Goal: Information Seeking & Learning: Find specific fact

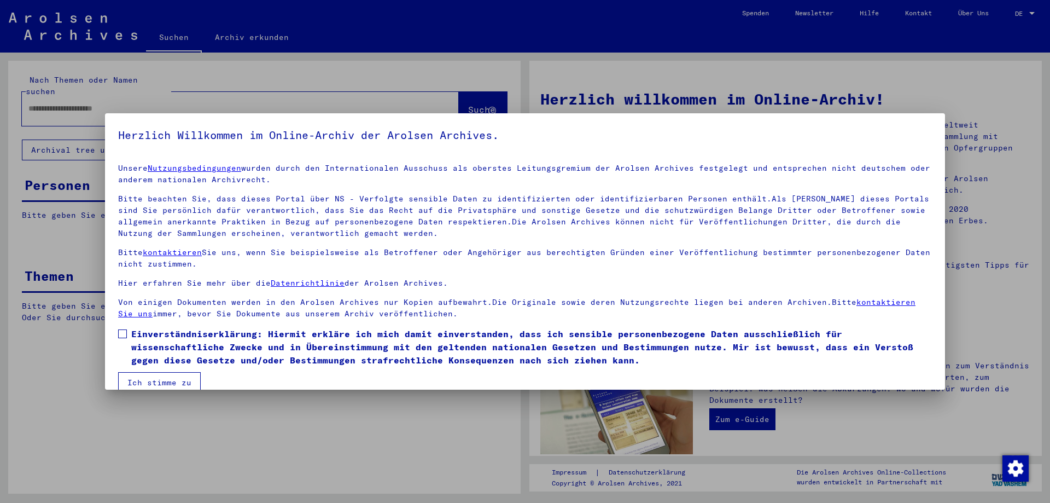
click at [65, 95] on div at bounding box center [525, 251] width 1050 height 503
drag, startPoint x: 124, startPoint y: 329, endPoint x: 129, endPoint y: 353, distance: 24.2
click at [124, 330] on span at bounding box center [122, 333] width 9 height 9
click at [141, 385] on button "Ich stimme zu" at bounding box center [159, 382] width 83 height 21
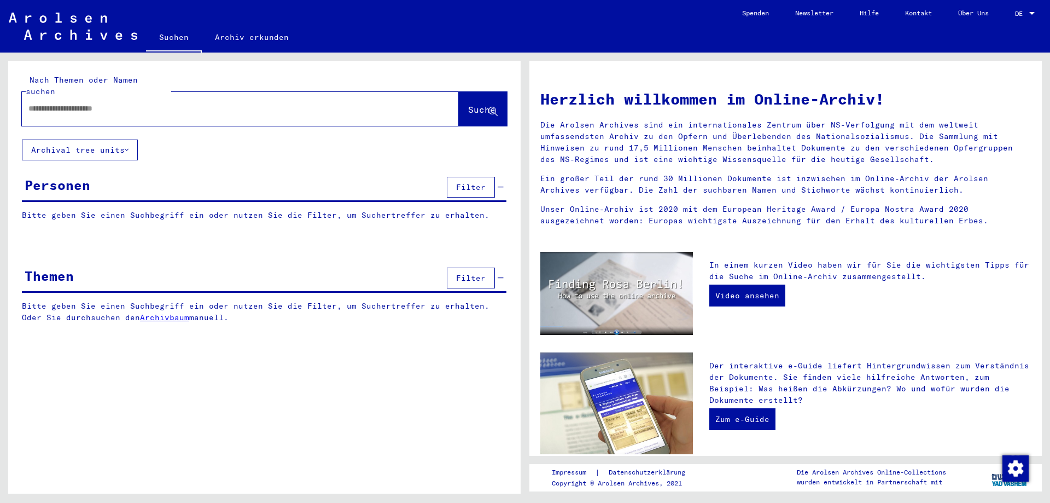
click at [64, 103] on div at bounding box center [224, 108] width 404 height 25
click at [64, 103] on input "text" at bounding box center [227, 108] width 398 height 11
click at [101, 103] on input "**********" at bounding box center [227, 108] width 398 height 11
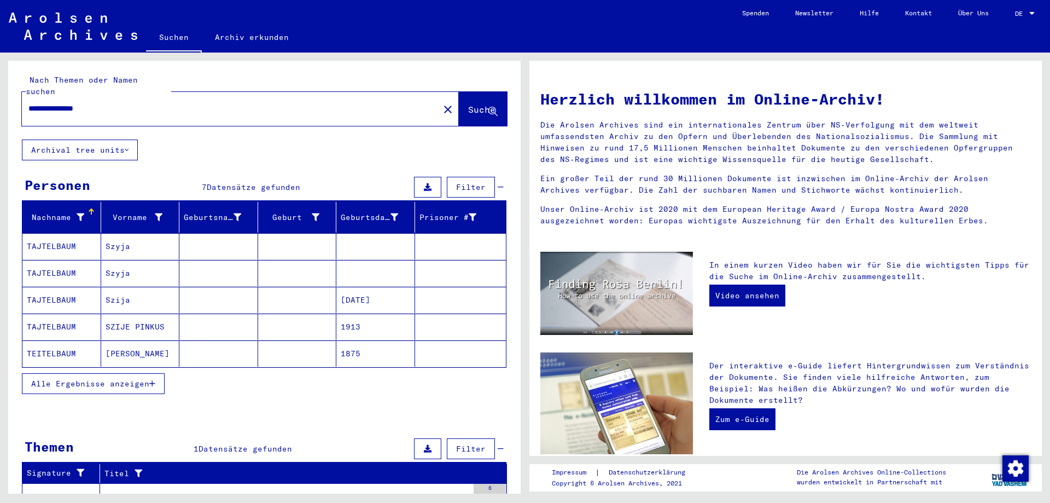
click at [132, 236] on mat-cell "Szyja" at bounding box center [140, 246] width 79 height 26
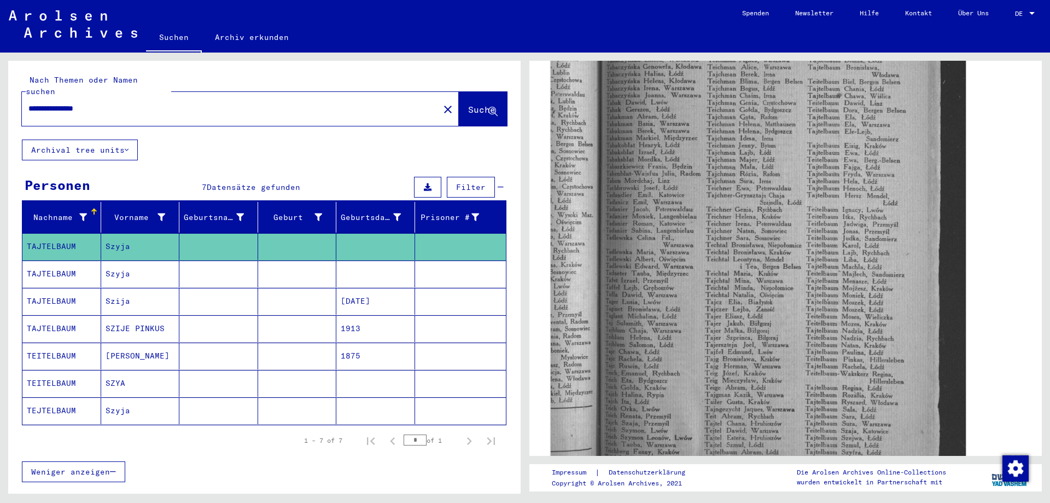
scroll to position [547, 0]
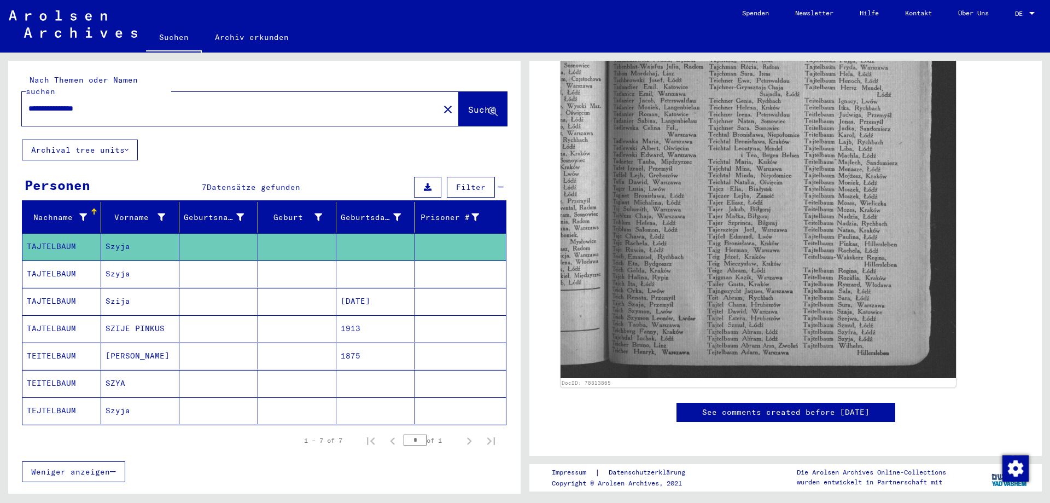
click at [184, 260] on mat-cell at bounding box center [218, 273] width 79 height 27
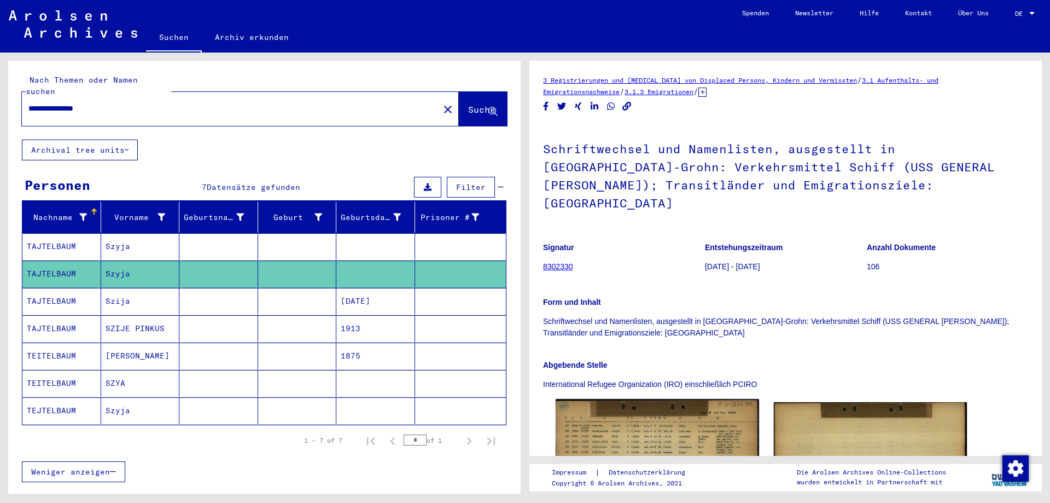
click at [700, 404] on img at bounding box center [657, 462] width 203 height 127
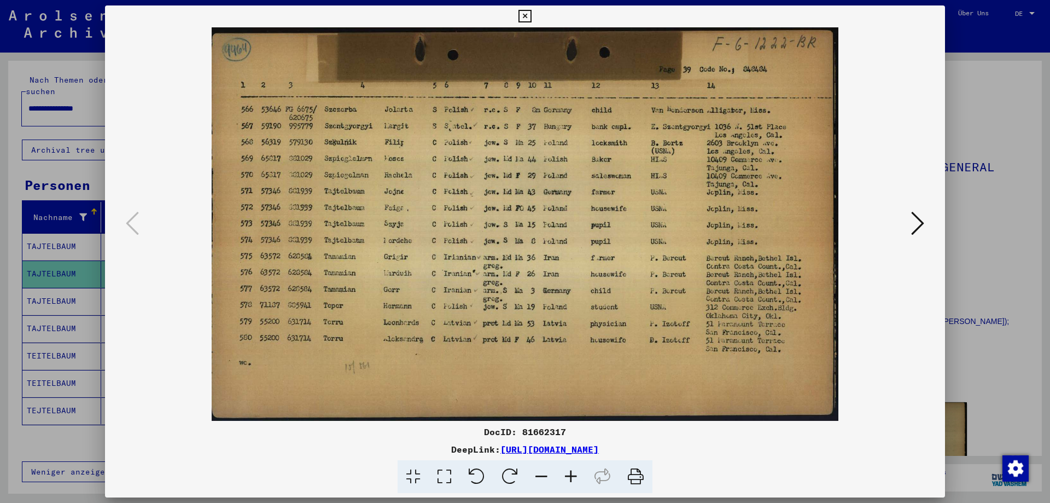
click at [1000, 158] on div at bounding box center [525, 251] width 1050 height 503
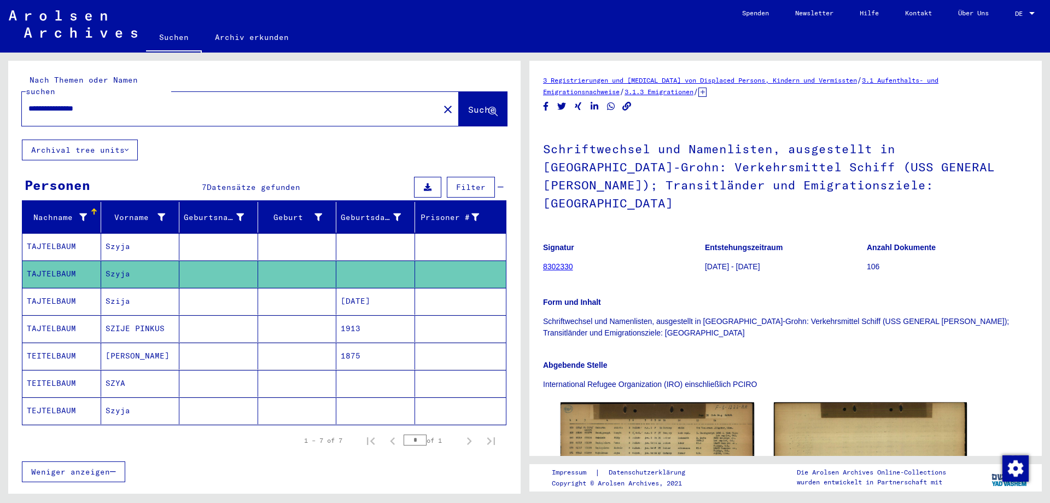
click at [364, 288] on mat-cell "[DATE]" at bounding box center [375, 301] width 79 height 27
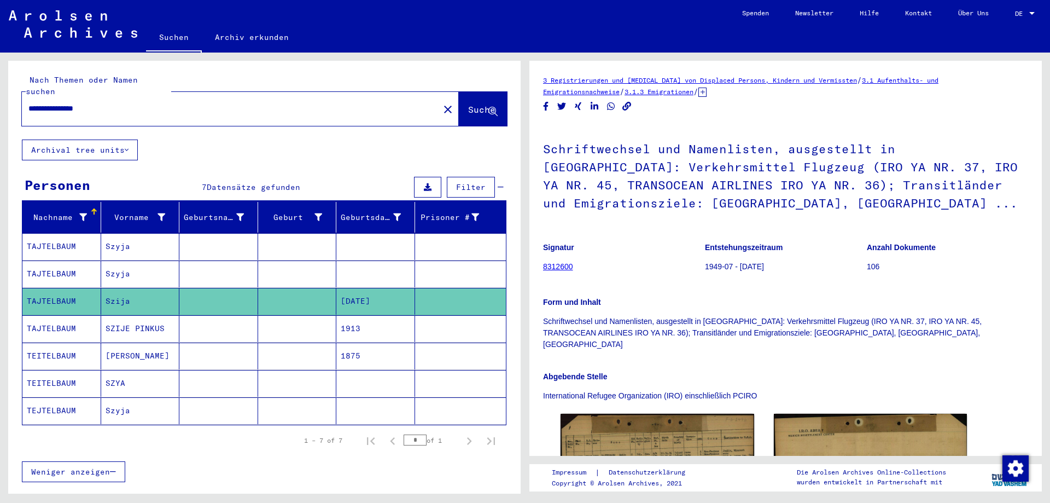
scroll to position [109, 0]
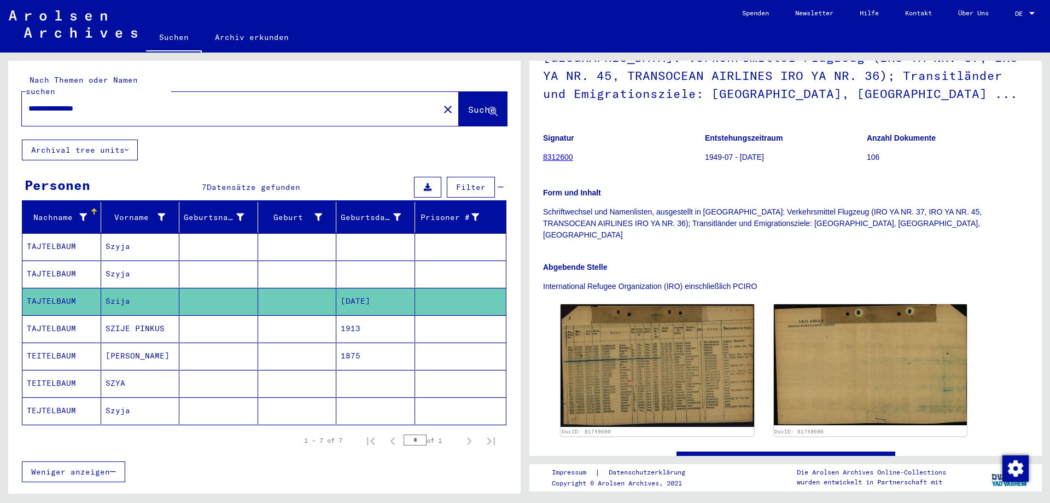
click at [367, 370] on mat-cell at bounding box center [375, 383] width 79 height 27
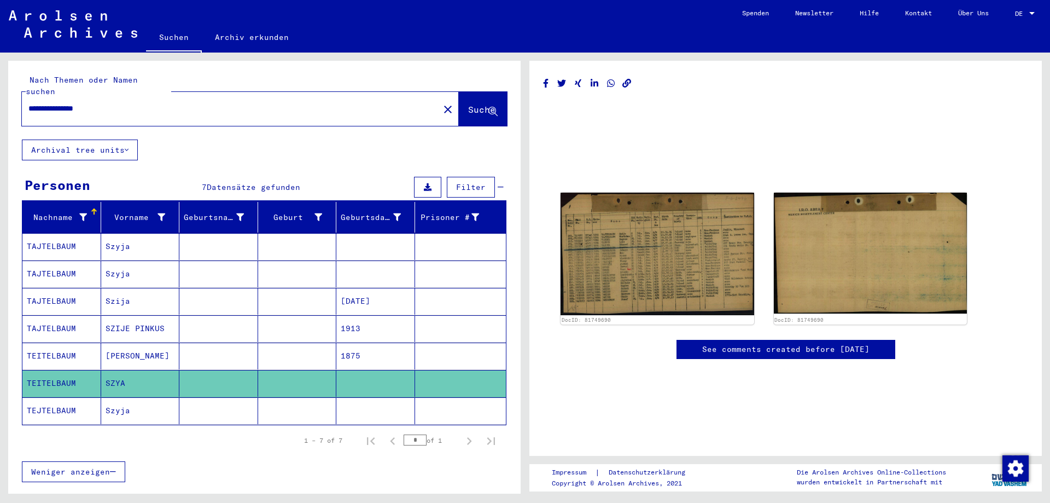
scroll to position [86, 0]
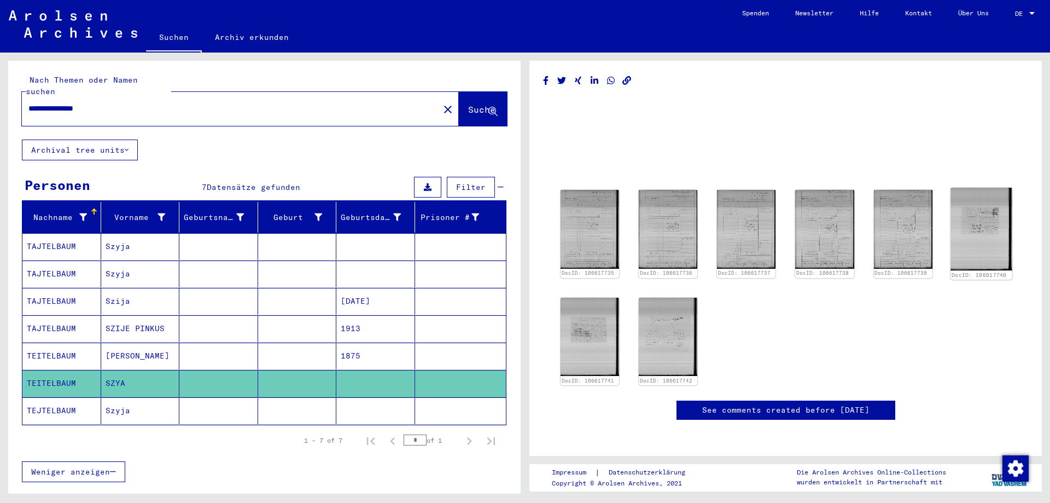
click at [978, 188] on img at bounding box center [982, 229] width 62 height 83
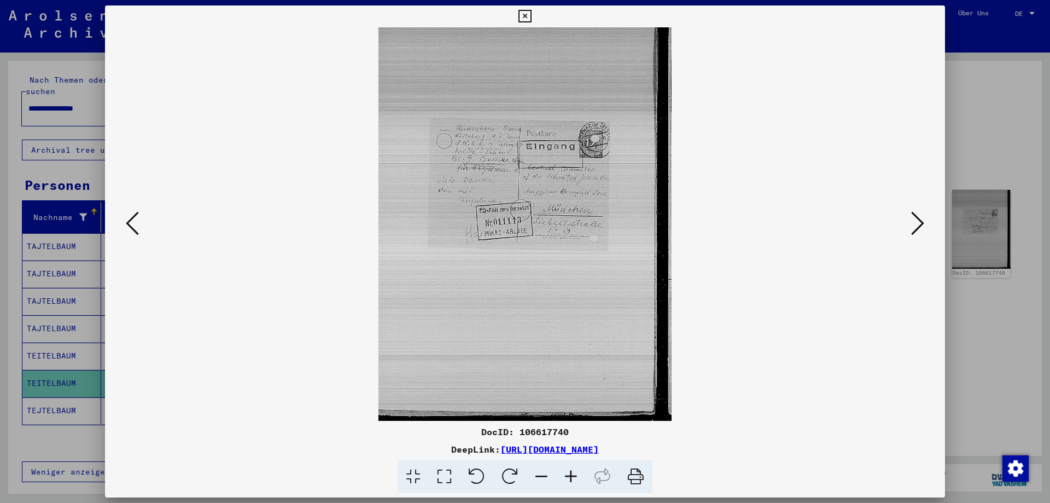
click at [921, 230] on icon at bounding box center [918, 223] width 13 height 26
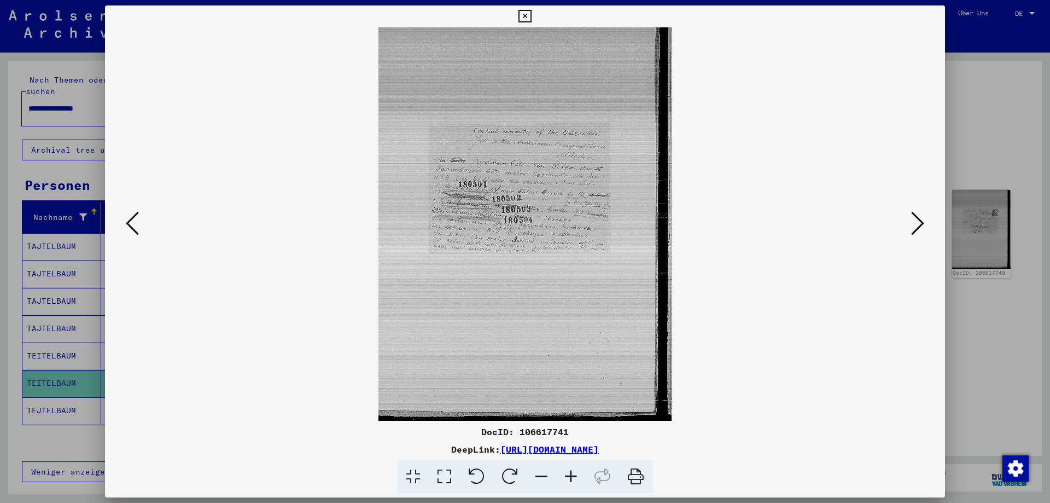
click at [567, 474] on icon at bounding box center [571, 476] width 30 height 33
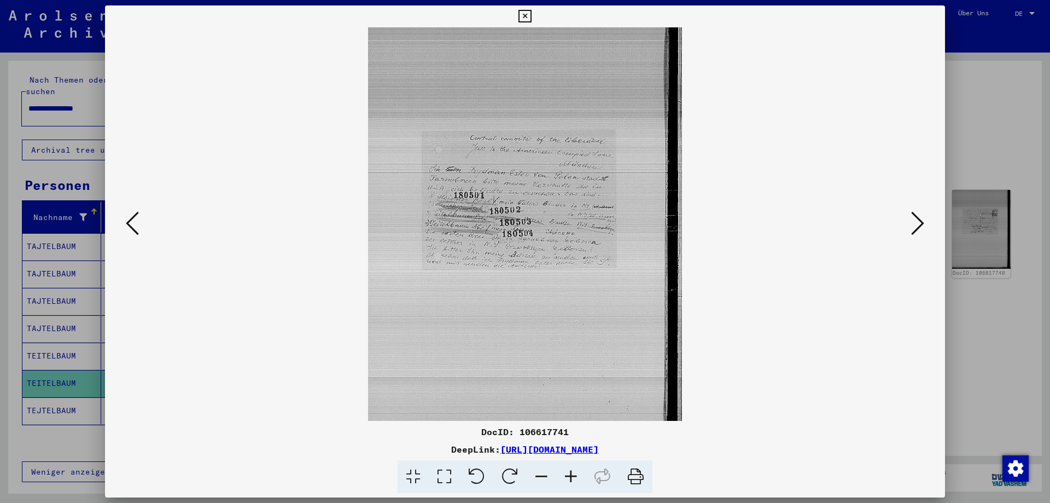
click at [567, 474] on icon at bounding box center [571, 476] width 30 height 33
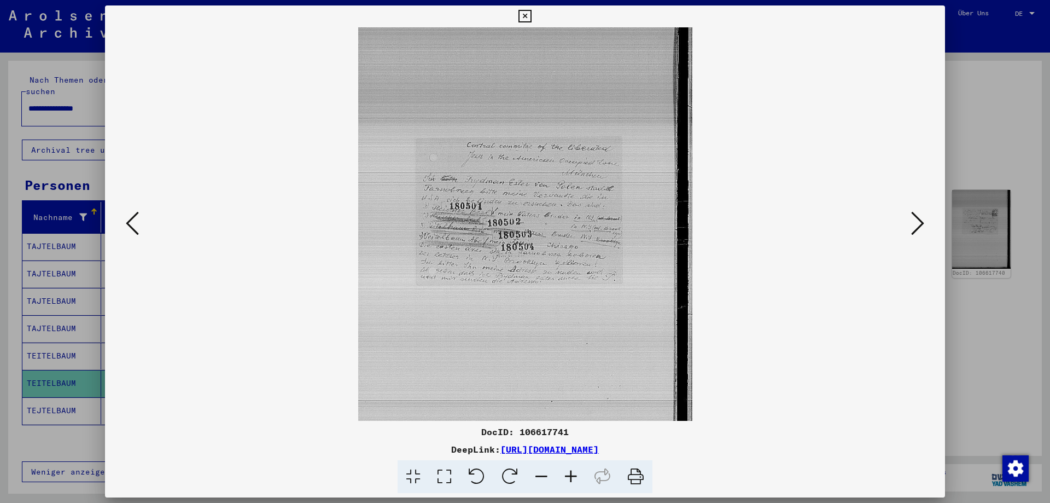
click at [567, 474] on icon at bounding box center [571, 476] width 30 height 33
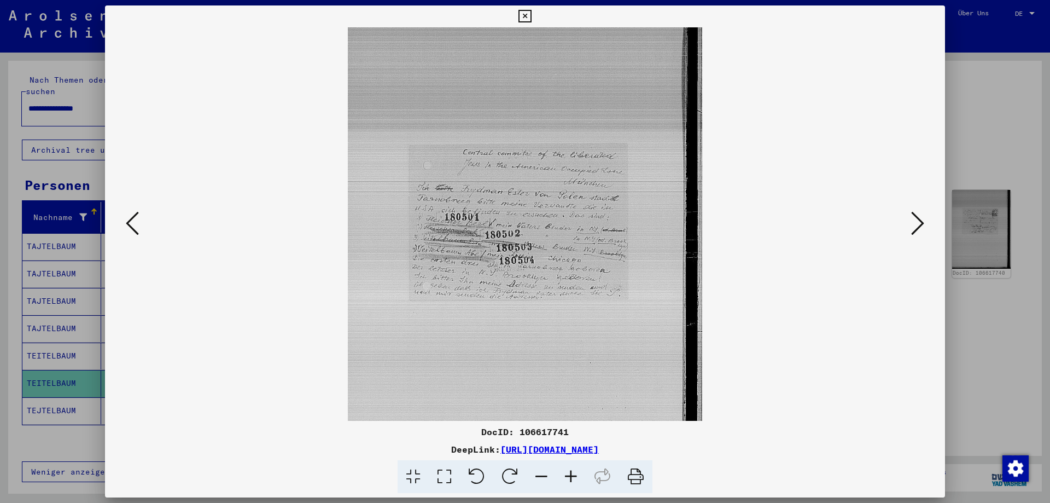
click at [567, 474] on icon at bounding box center [571, 476] width 30 height 33
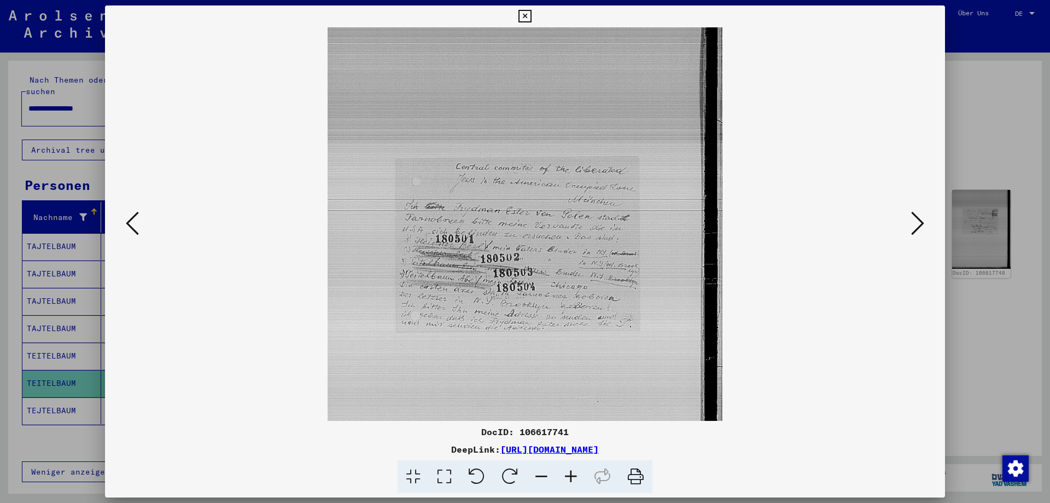
click at [567, 474] on icon at bounding box center [571, 476] width 30 height 33
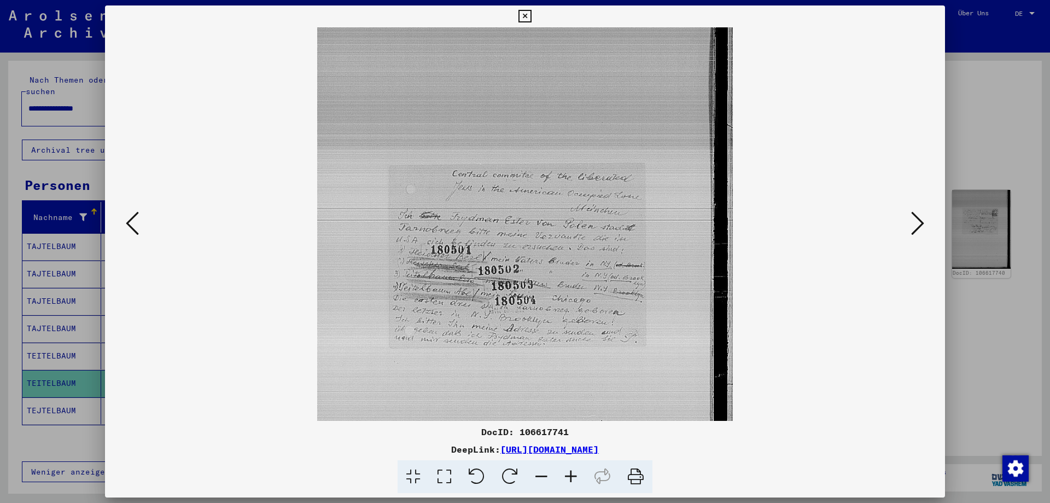
click at [567, 474] on icon at bounding box center [571, 476] width 30 height 33
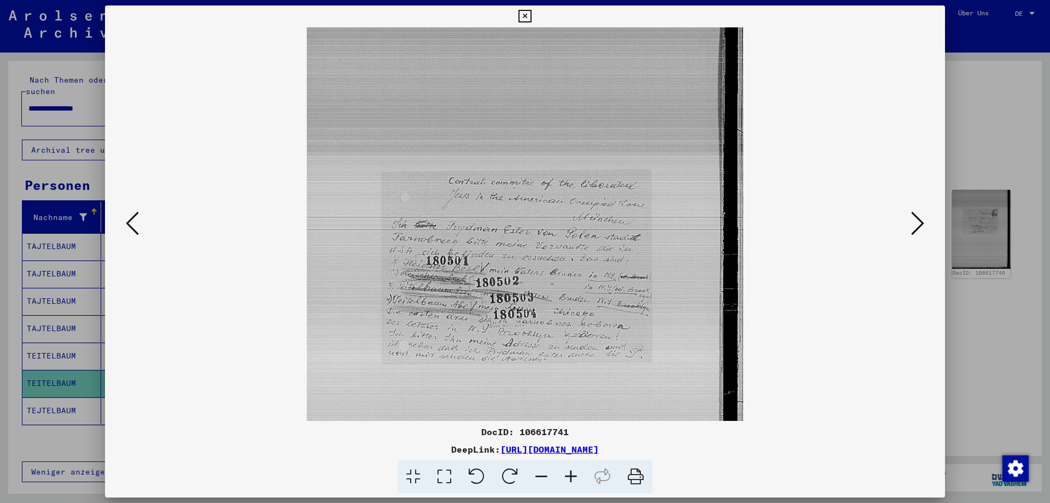
click at [973, 127] on div at bounding box center [525, 251] width 1050 height 503
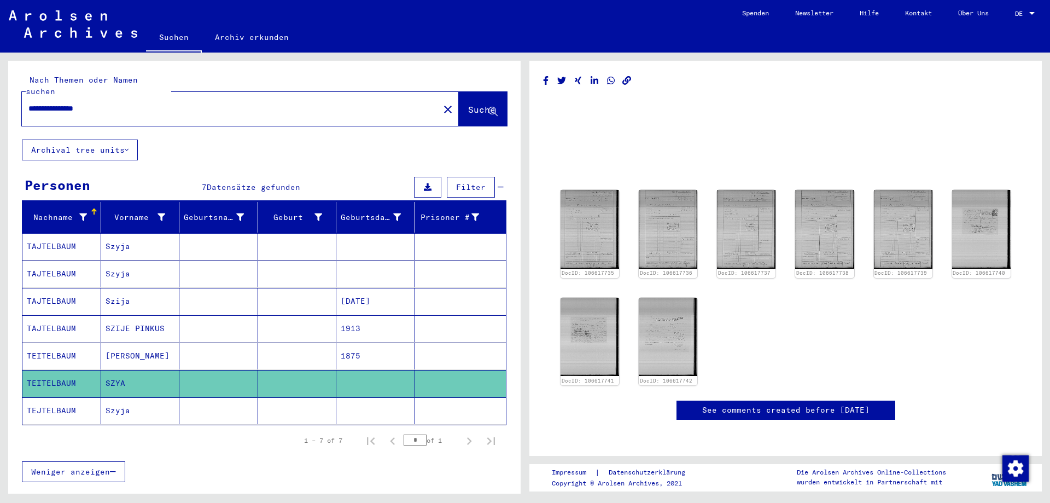
click at [240, 397] on mat-cell at bounding box center [218, 410] width 79 height 27
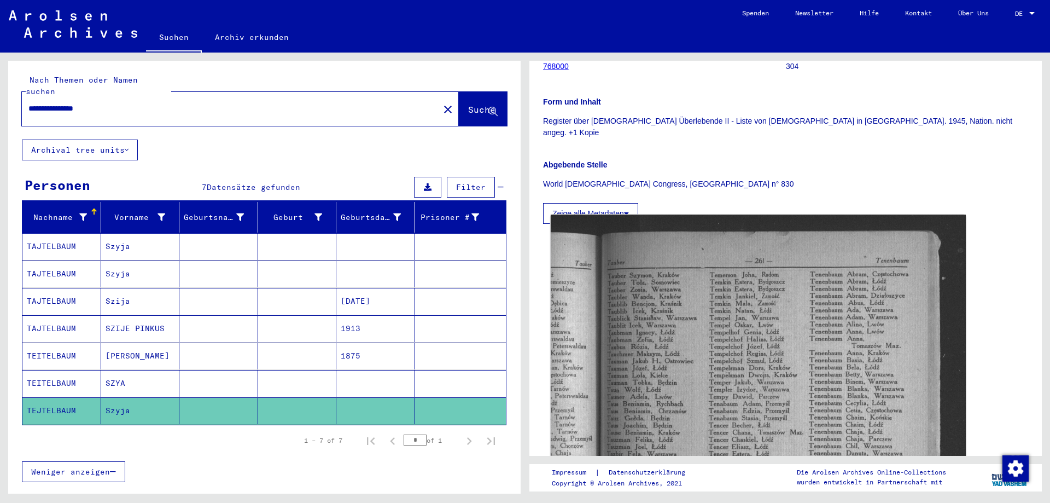
scroll to position [219, 0]
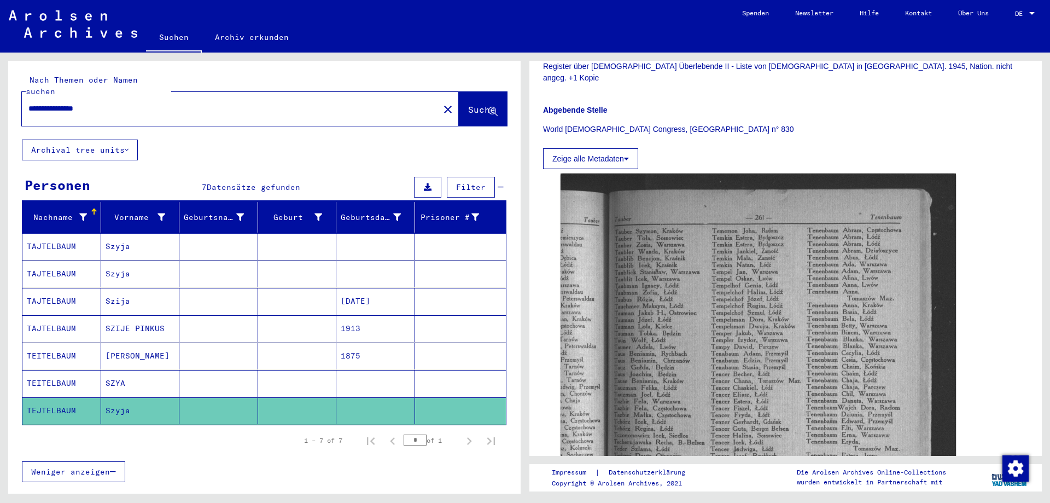
click at [560, 459] on div "3 Registrierungen und [MEDICAL_DATA] von Displaced Persons, Kindern und Vermiss…" at bounding box center [788, 273] width 525 height 441
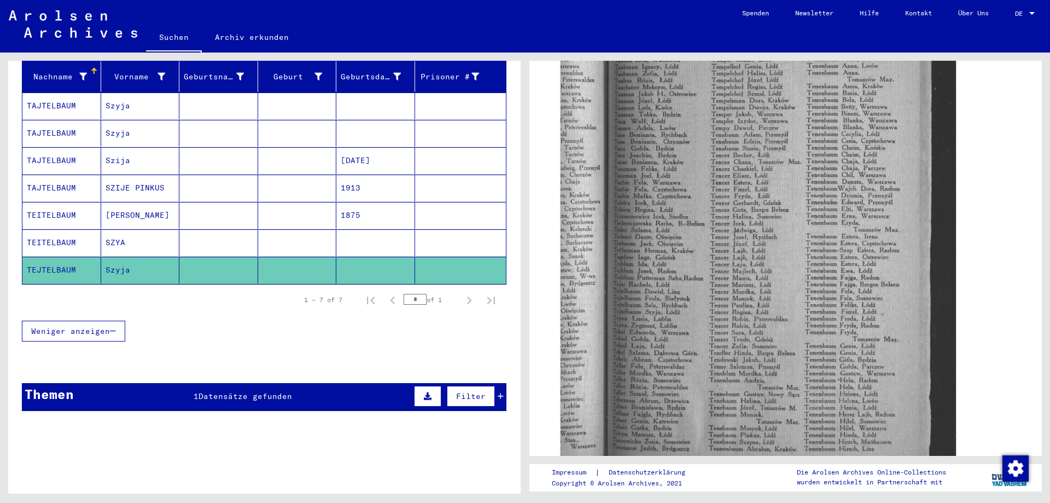
scroll to position [0, 0]
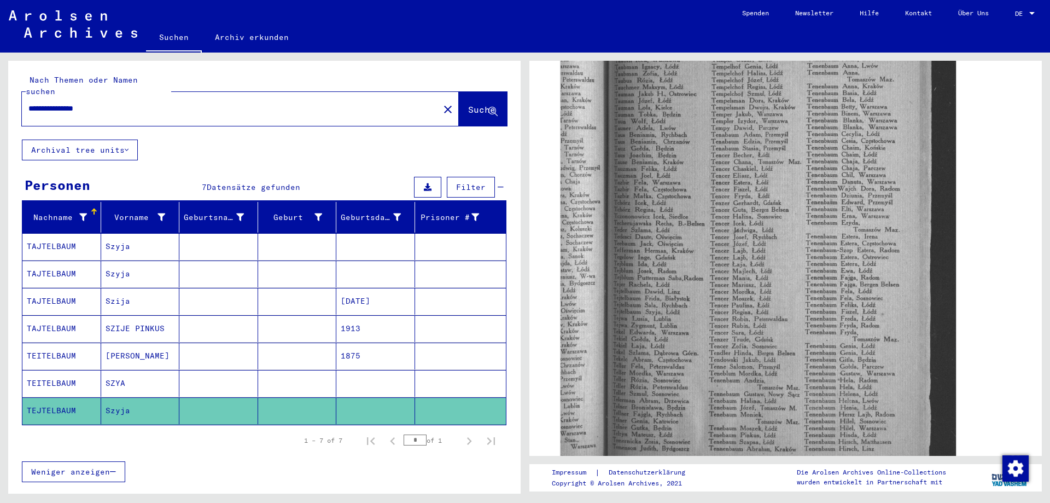
click at [127, 103] on input "**********" at bounding box center [230, 108] width 404 height 11
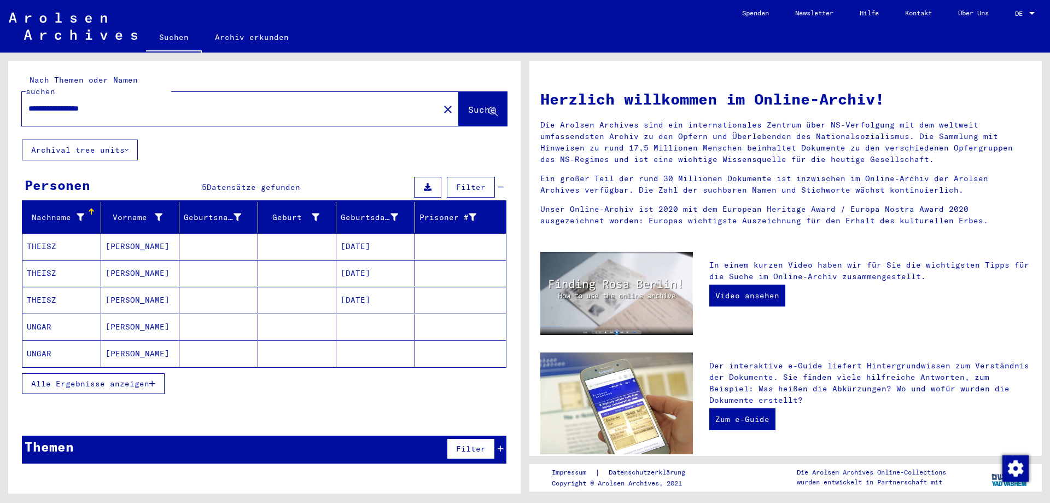
click at [400, 314] on mat-cell at bounding box center [375, 327] width 79 height 26
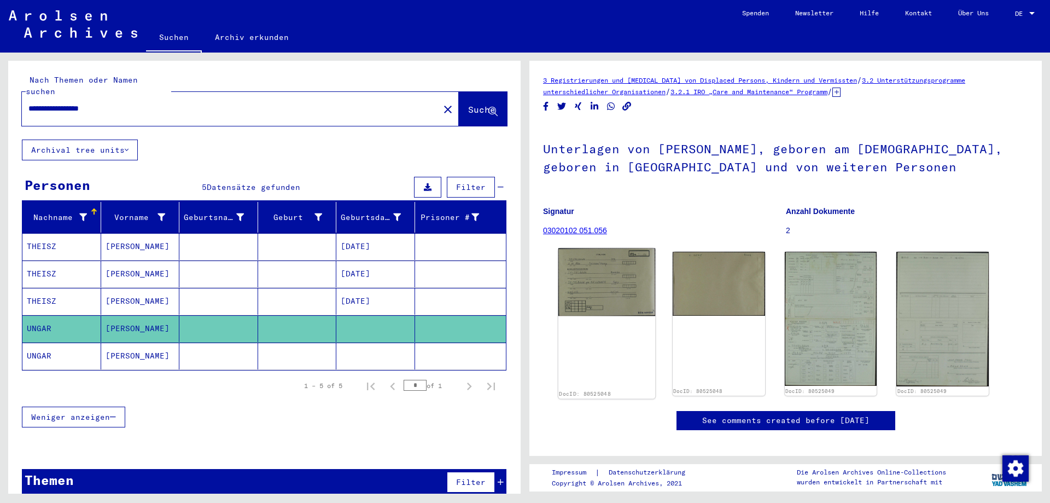
click at [627, 295] on img at bounding box center [607, 281] width 97 height 67
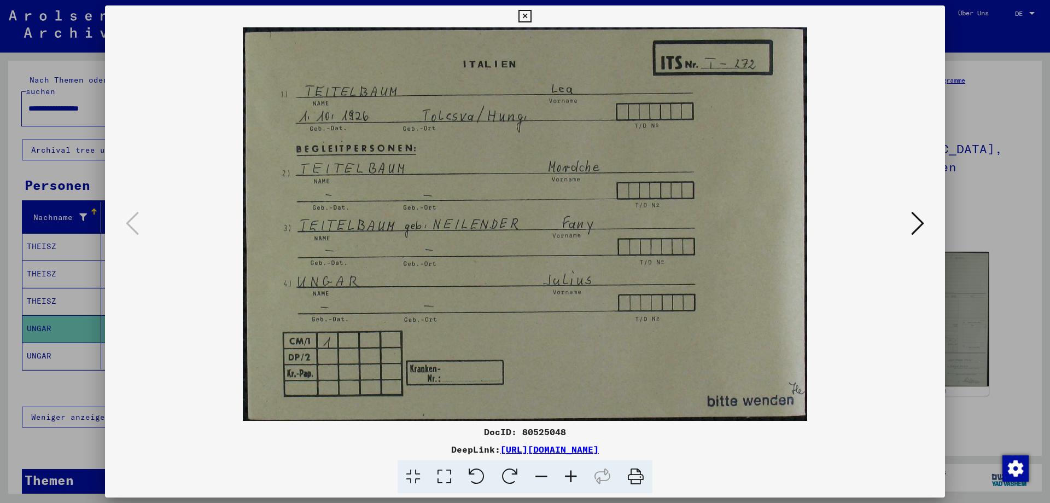
click at [1001, 253] on div at bounding box center [525, 251] width 1050 height 503
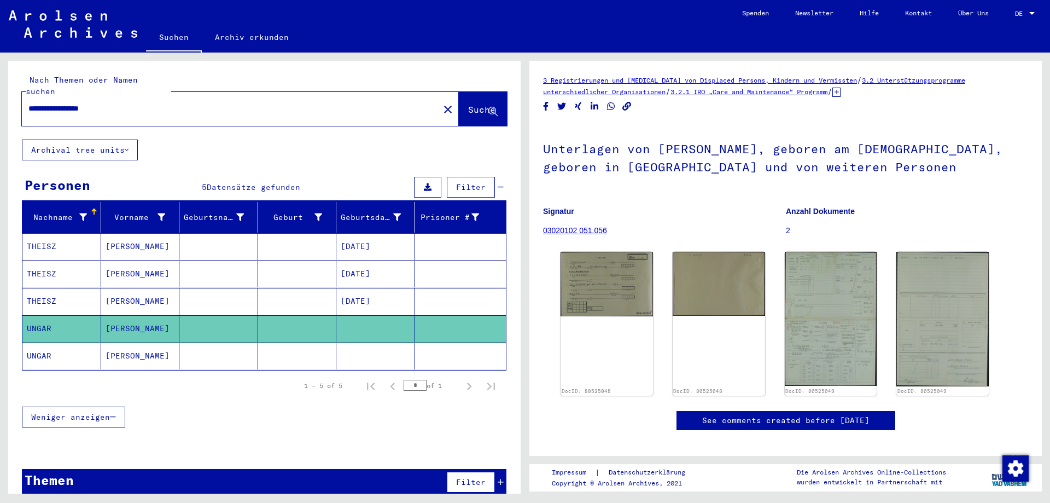
click at [294, 343] on mat-cell at bounding box center [297, 356] width 79 height 27
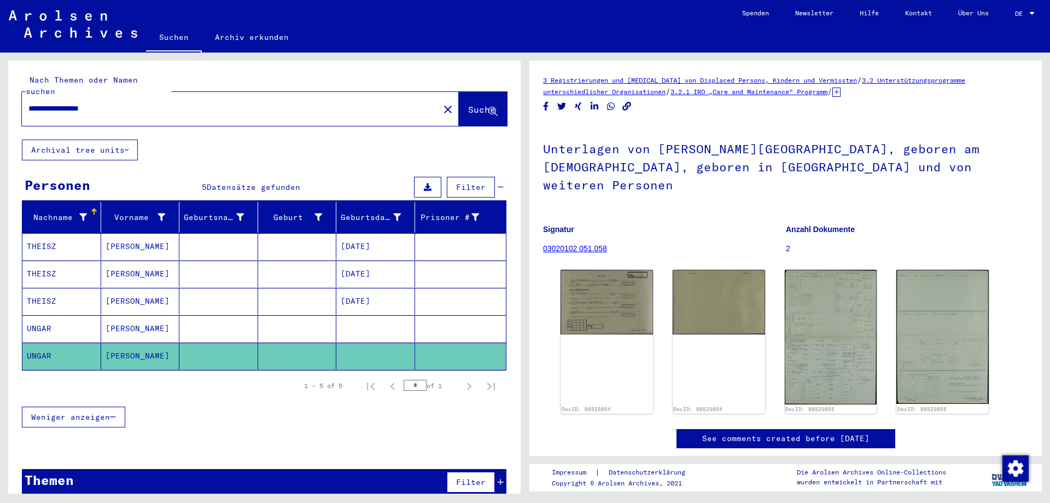
scroll to position [4, 0]
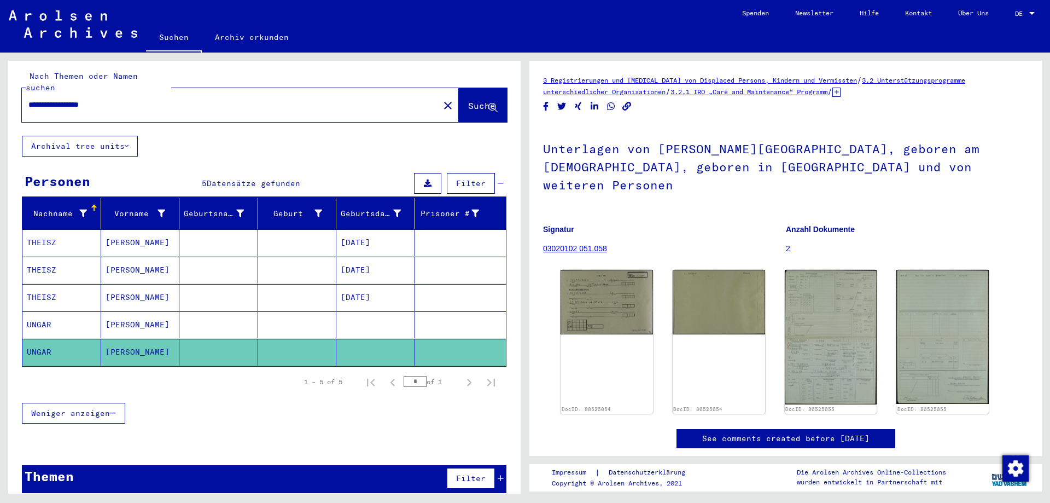
click at [139, 99] on input "**********" at bounding box center [230, 104] width 404 height 11
click at [468, 100] on span "Suche" at bounding box center [481, 105] width 27 height 11
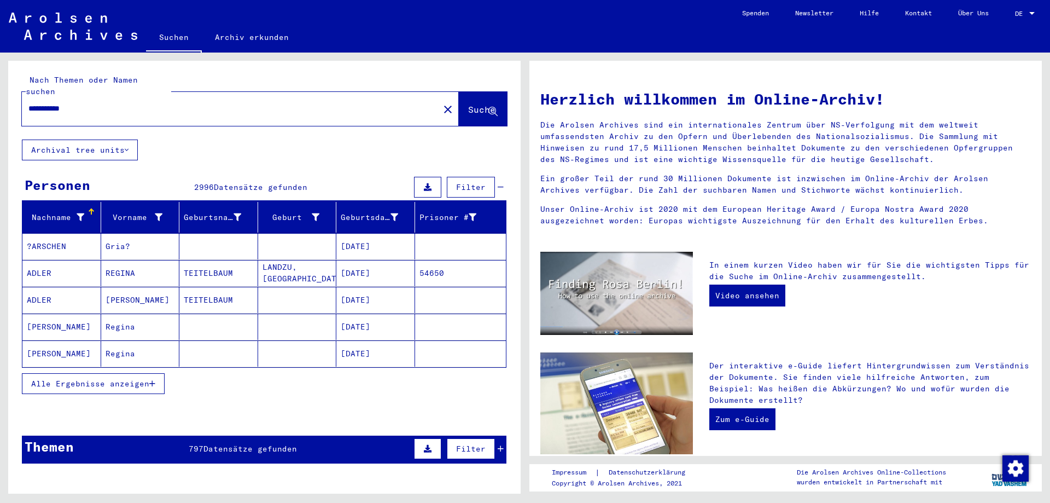
click at [152, 380] on icon "button" at bounding box center [152, 384] width 6 height 8
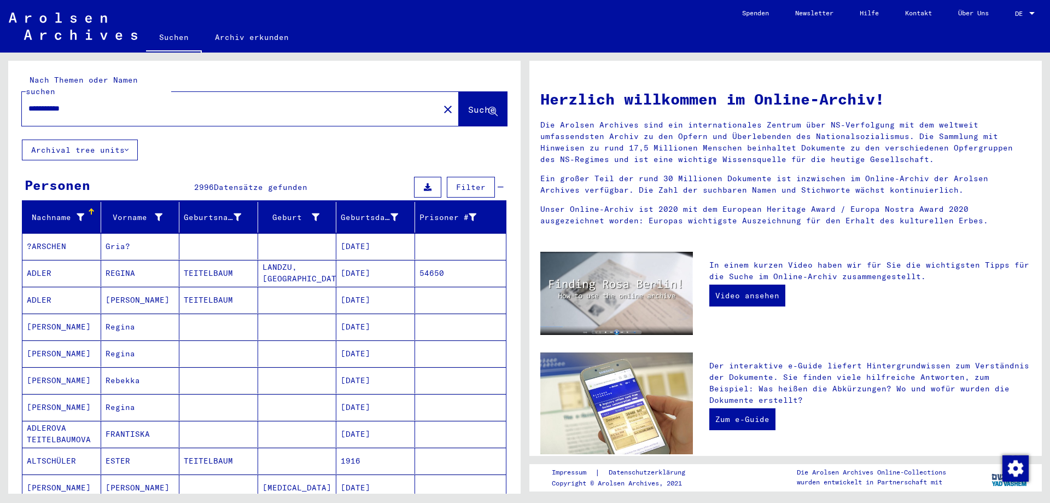
click at [96, 103] on input "**********" at bounding box center [227, 108] width 398 height 11
click at [468, 104] on span "Suche" at bounding box center [481, 109] width 27 height 11
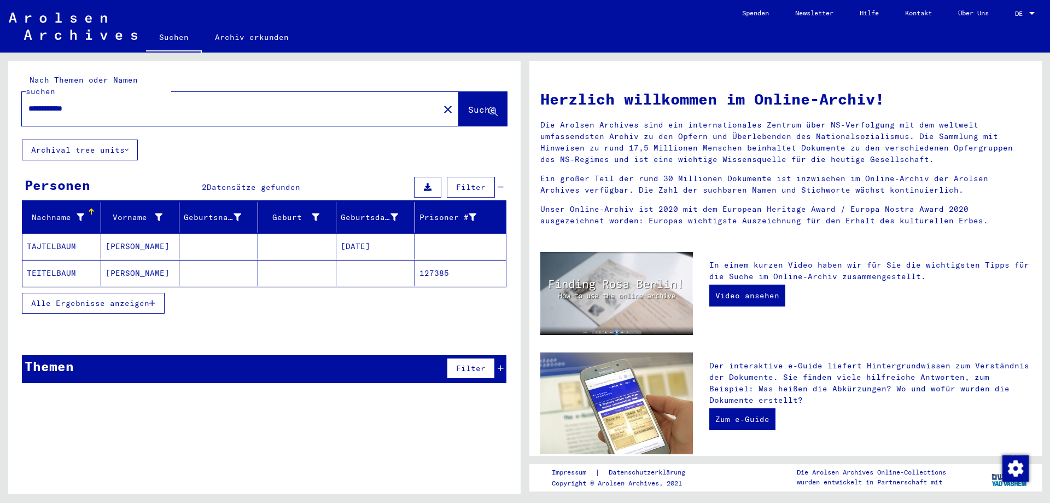
click at [153, 299] on icon "button" at bounding box center [152, 303] width 6 height 8
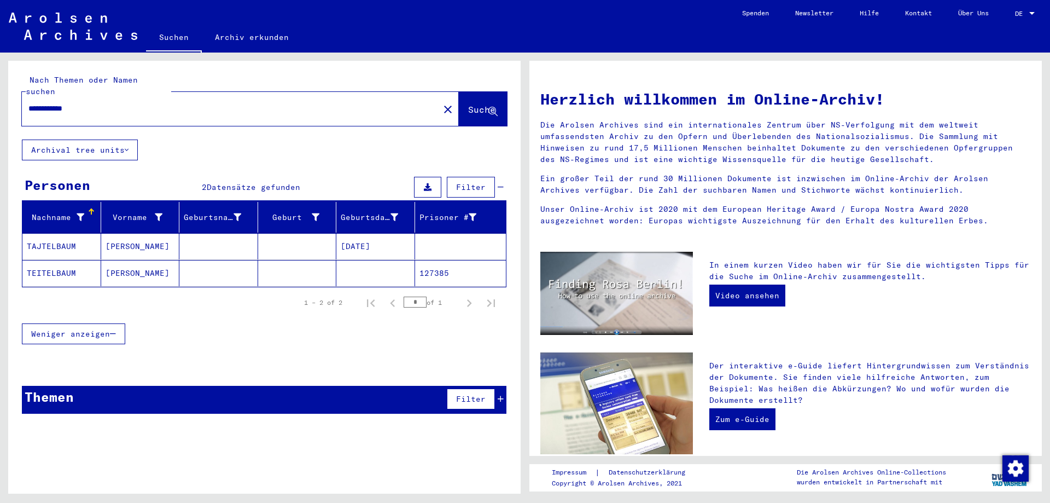
click at [99, 103] on input "**********" at bounding box center [227, 108] width 398 height 11
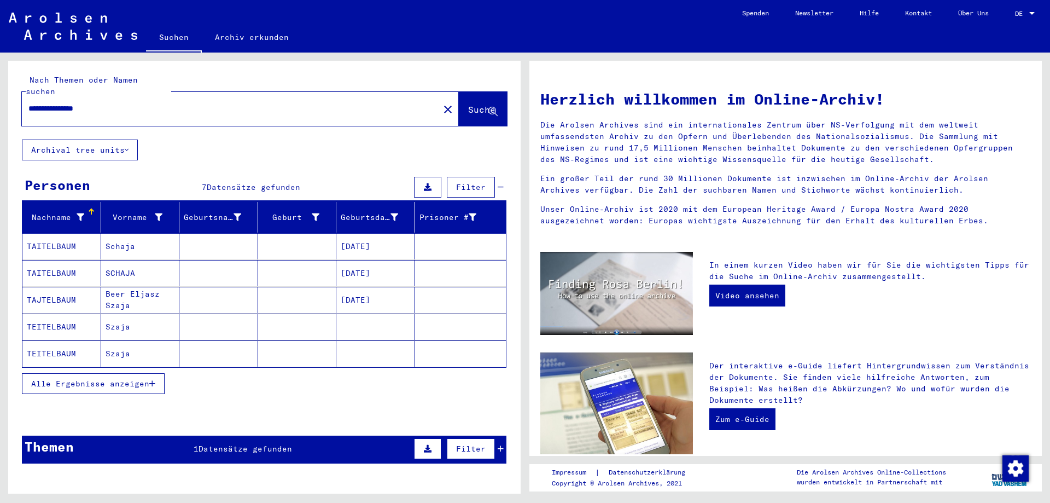
click at [367, 239] on mat-cell "[DATE]" at bounding box center [375, 246] width 79 height 26
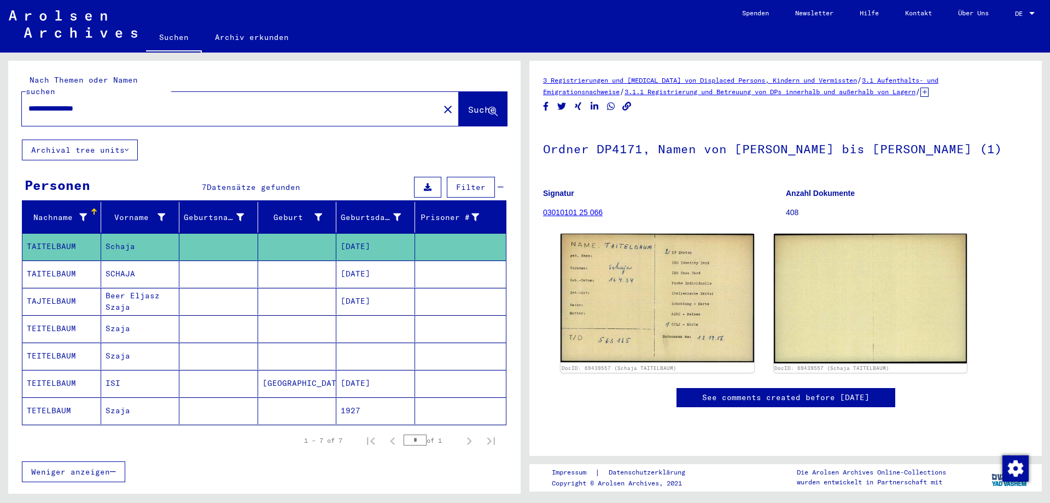
click at [370, 289] on mat-cell "[DATE]" at bounding box center [375, 301] width 79 height 27
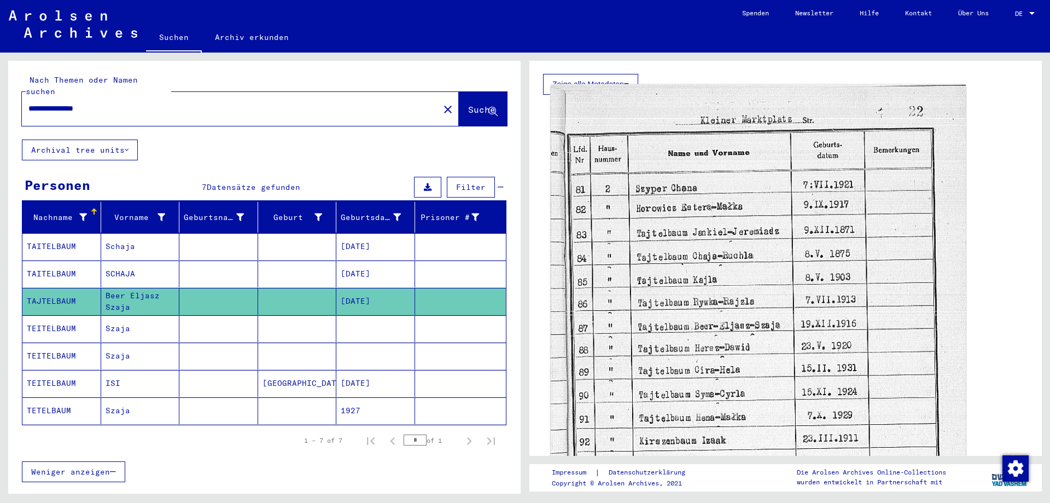
scroll to position [274, 0]
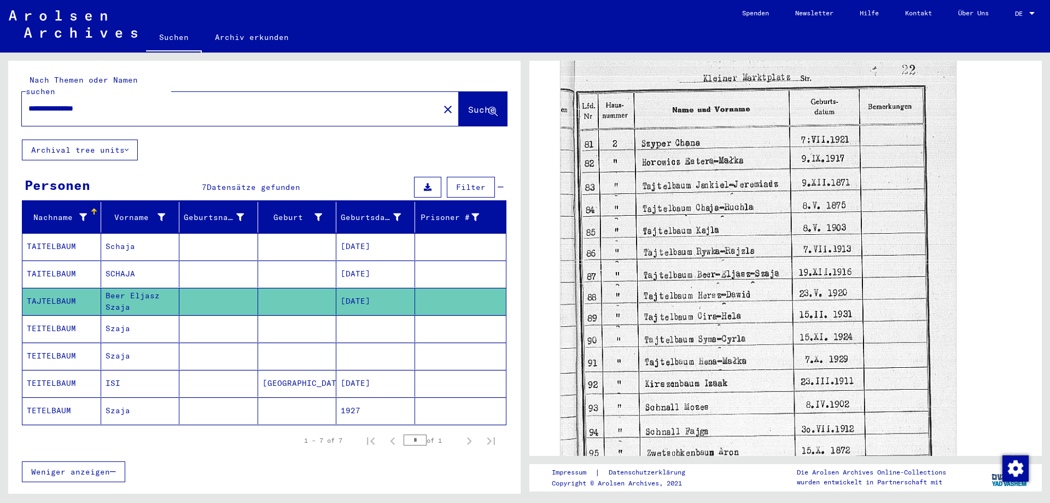
click at [373, 322] on mat-cell at bounding box center [375, 328] width 79 height 27
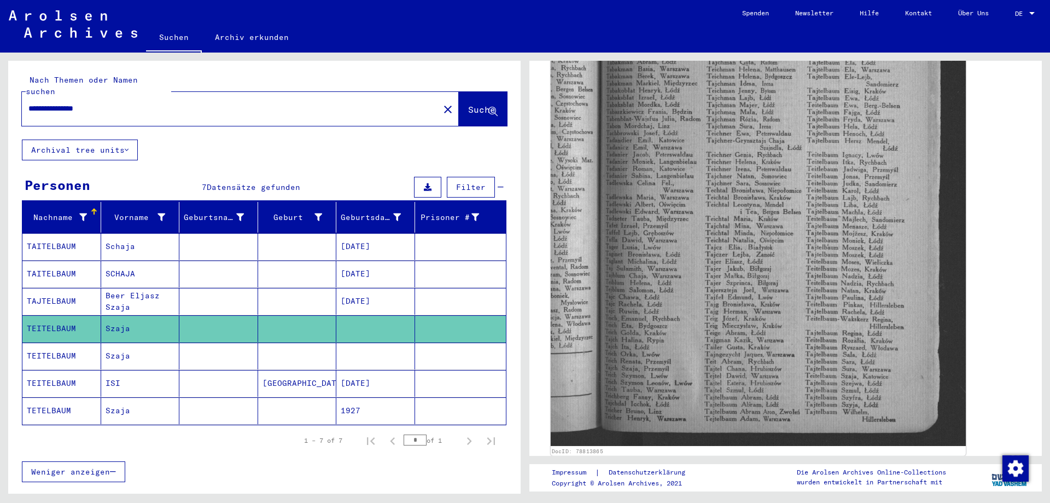
scroll to position [547, 0]
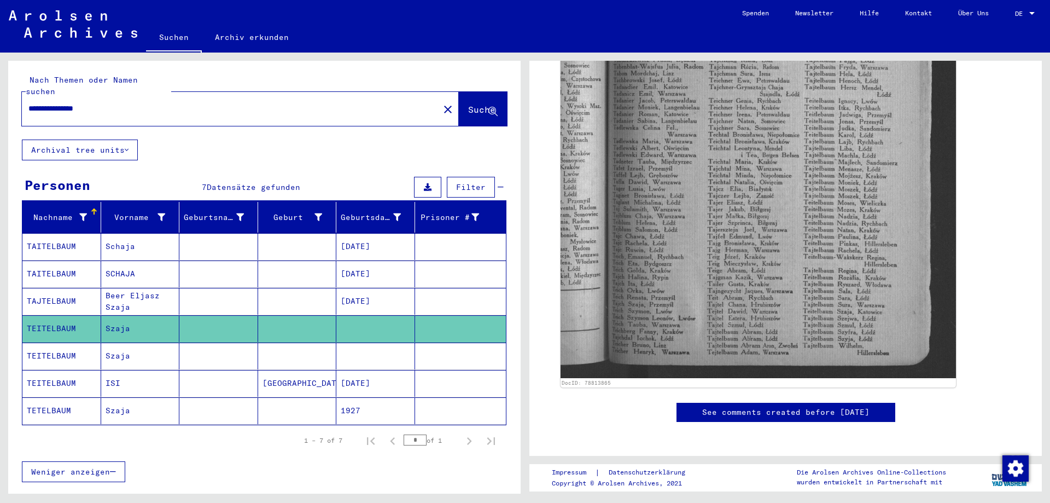
click at [295, 349] on mat-cell at bounding box center [297, 356] width 79 height 27
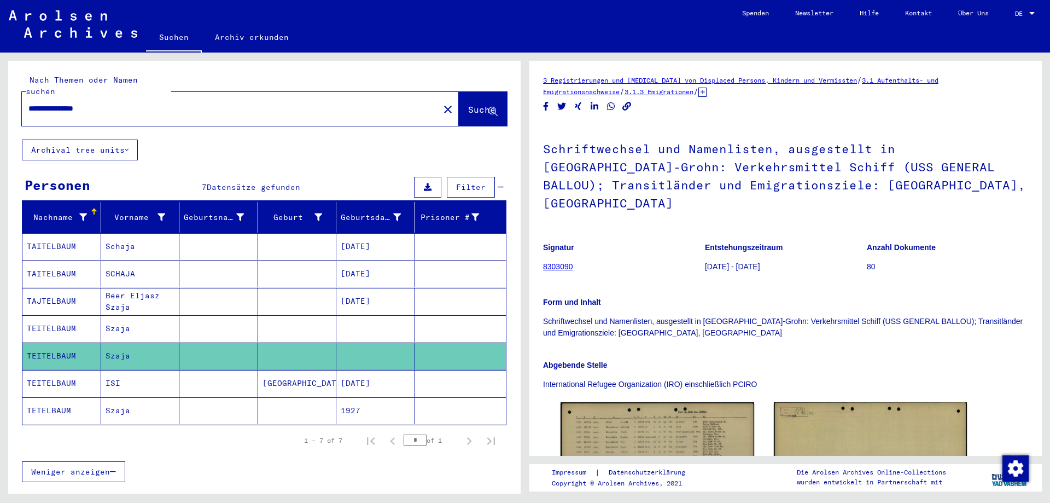
scroll to position [109, 0]
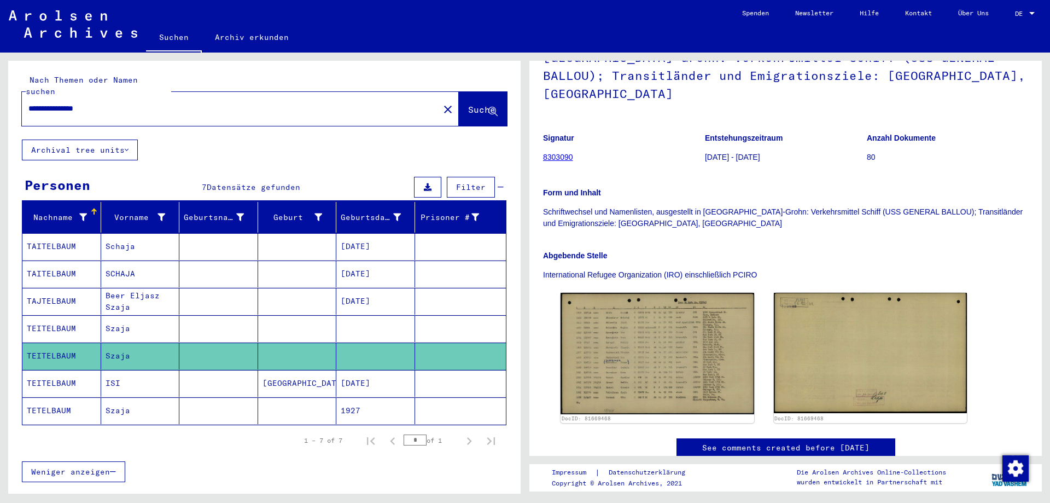
click at [369, 398] on mat-cell "1927" at bounding box center [375, 410] width 79 height 27
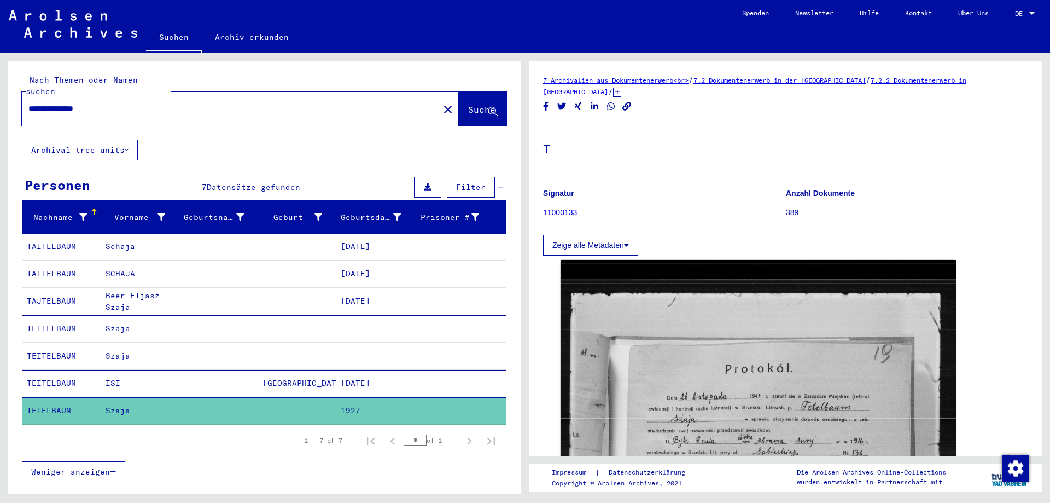
click at [109, 103] on input "**********" at bounding box center [230, 108] width 404 height 11
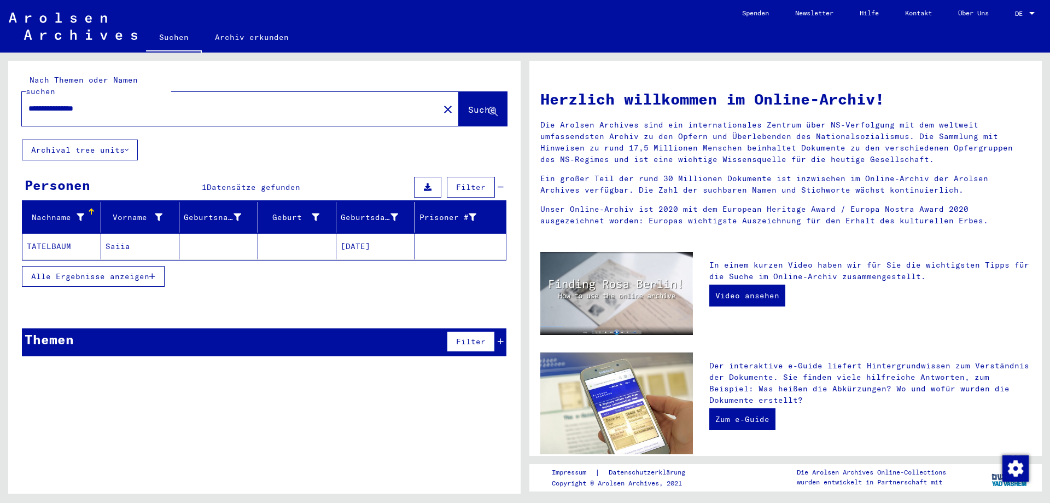
click at [364, 237] on mat-cell "[DATE]" at bounding box center [375, 246] width 79 height 26
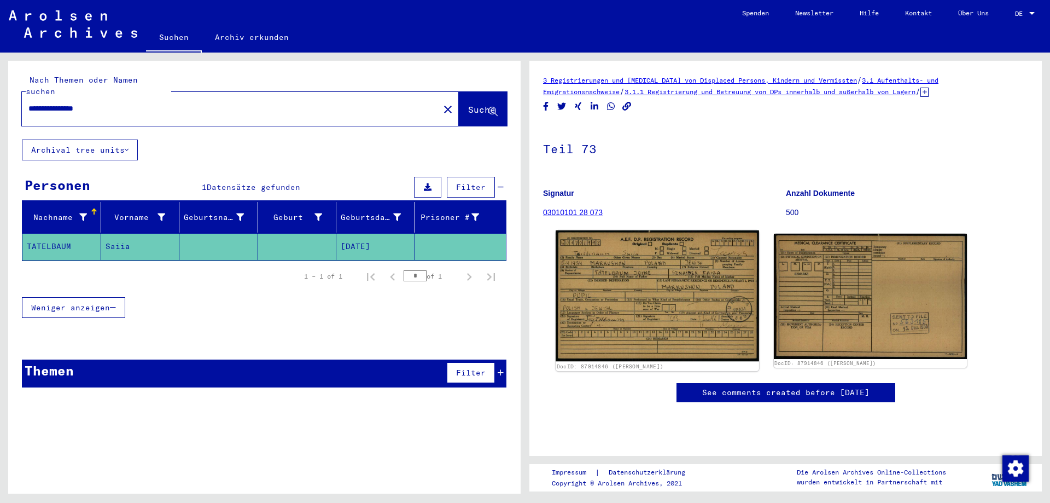
click at [641, 305] on img at bounding box center [657, 295] width 203 height 131
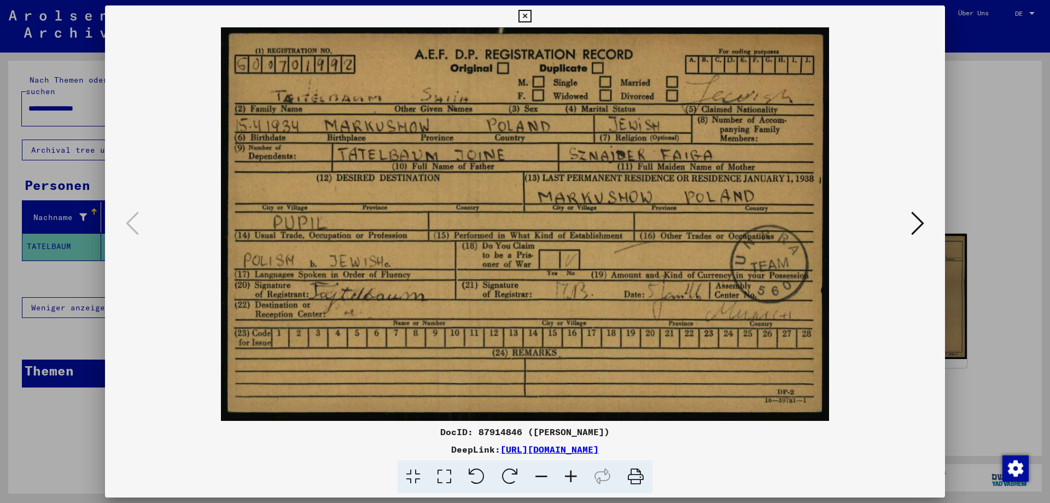
click at [1006, 212] on div at bounding box center [525, 251] width 1050 height 503
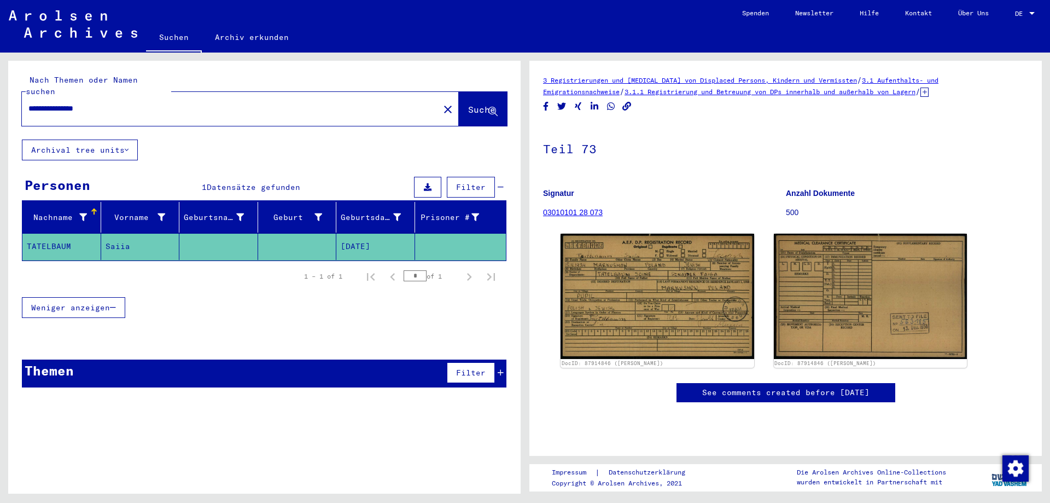
click at [114, 103] on input "**********" at bounding box center [230, 108] width 404 height 11
type input "**********"
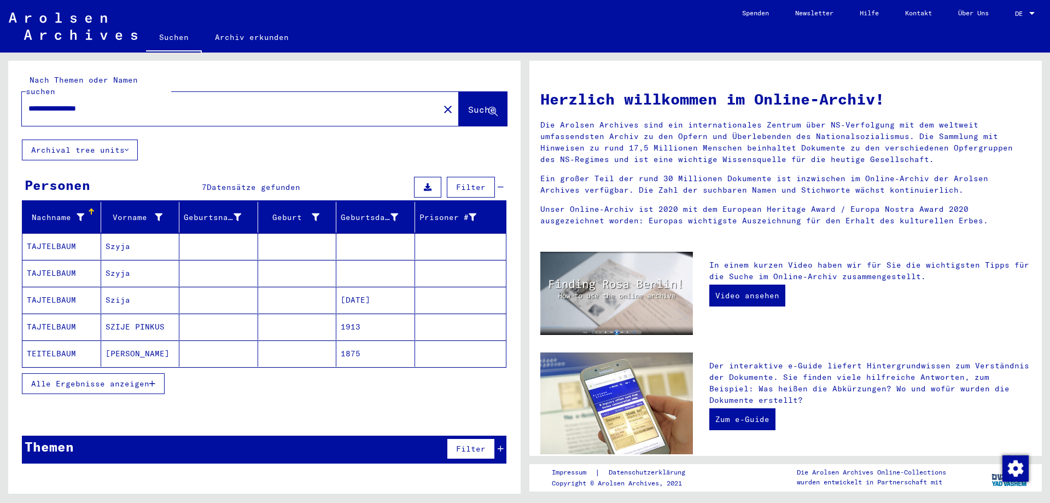
click at [143, 290] on mat-cell "Szija" at bounding box center [140, 300] width 79 height 26
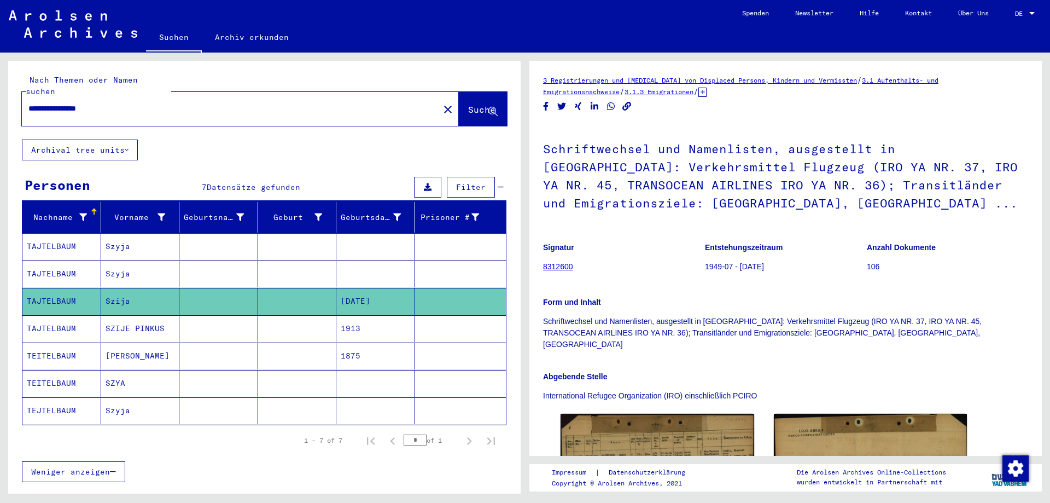
scroll to position [164, 0]
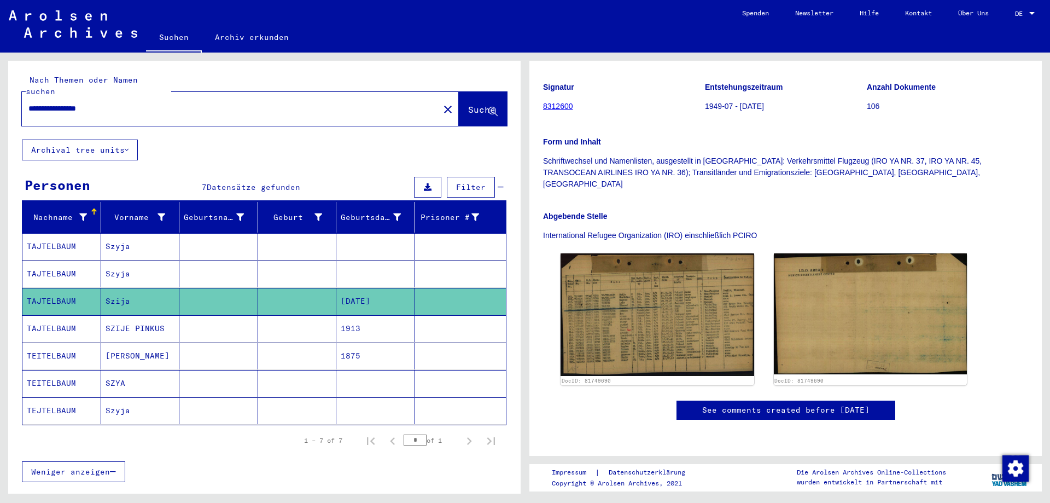
click at [174, 372] on mat-cell "SZYA" at bounding box center [140, 383] width 79 height 27
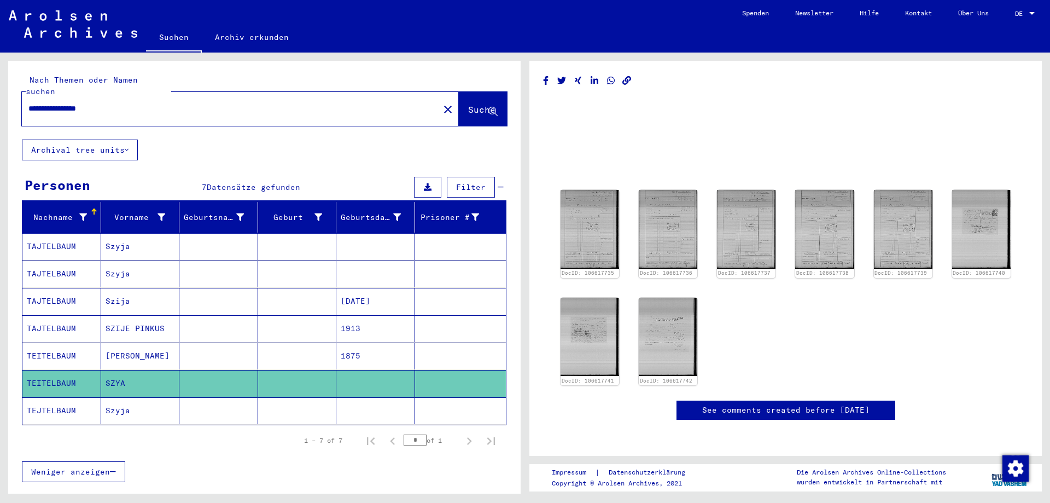
click at [172, 237] on mat-cell "Szyja" at bounding box center [140, 246] width 79 height 27
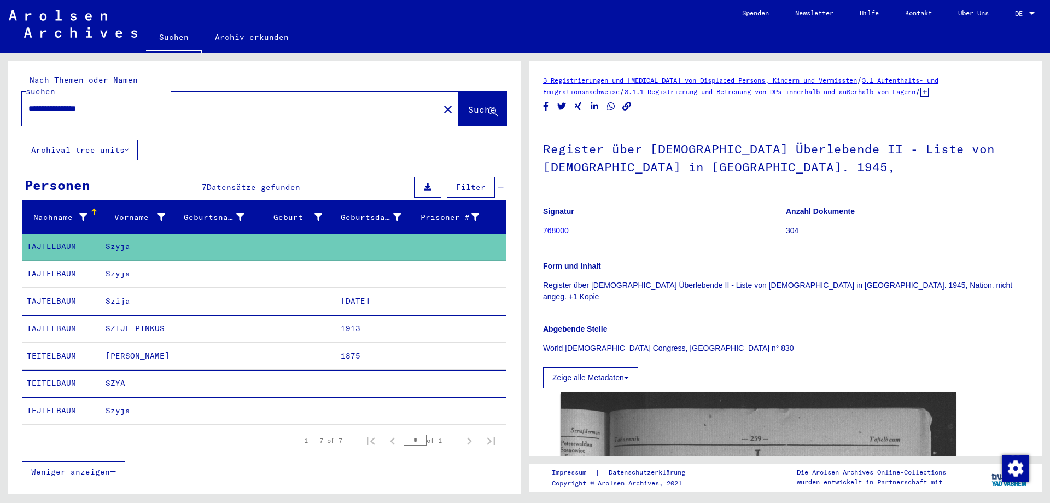
click at [147, 266] on mat-cell "Szyja" at bounding box center [140, 273] width 79 height 27
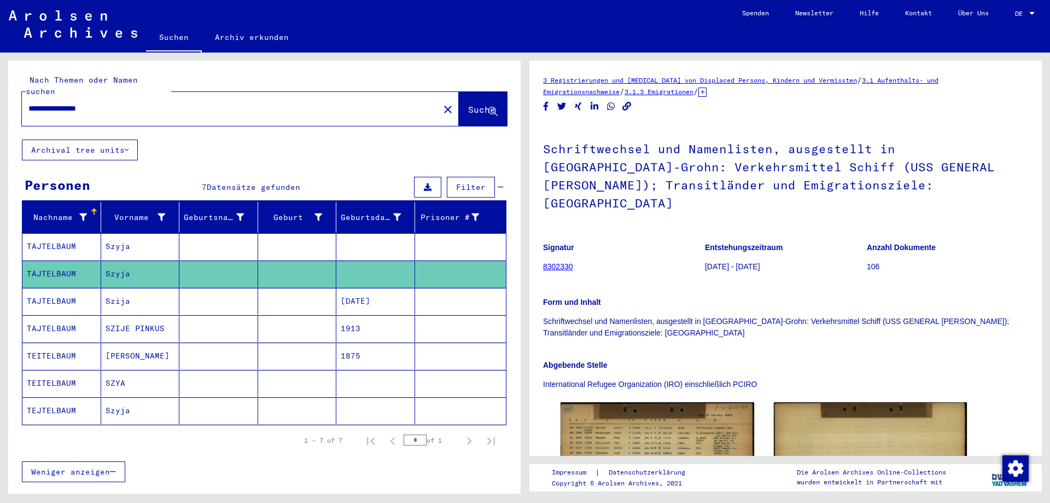
scroll to position [109, 0]
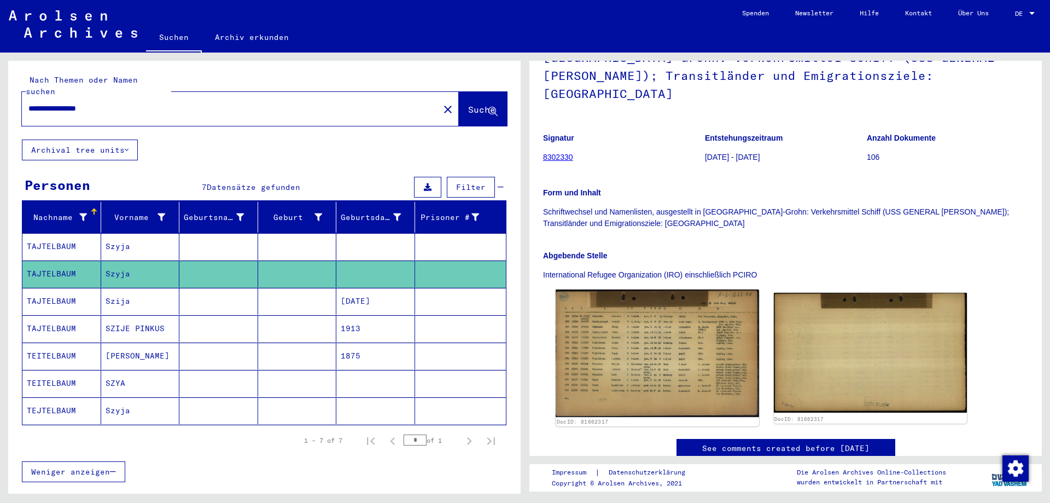
click at [727, 340] on img at bounding box center [657, 352] width 203 height 127
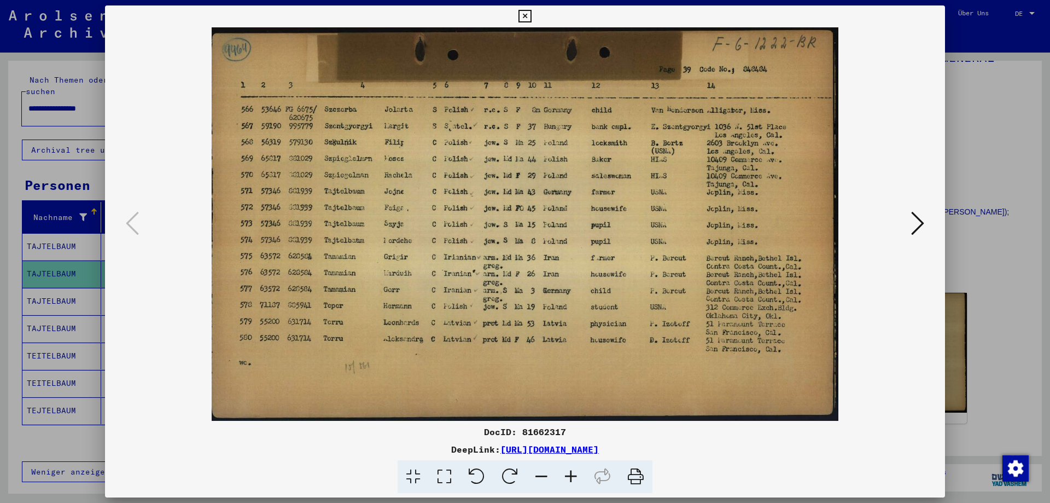
click at [1015, 179] on div at bounding box center [525, 251] width 1050 height 503
